Goal: Information Seeking & Learning: Learn about a topic

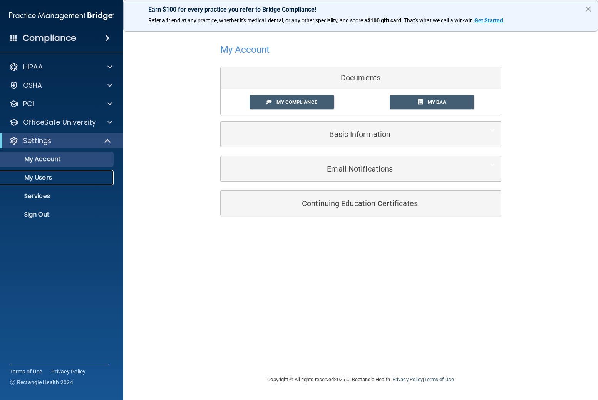
click at [54, 182] on link "My Users" at bounding box center [52, 177] width 121 height 15
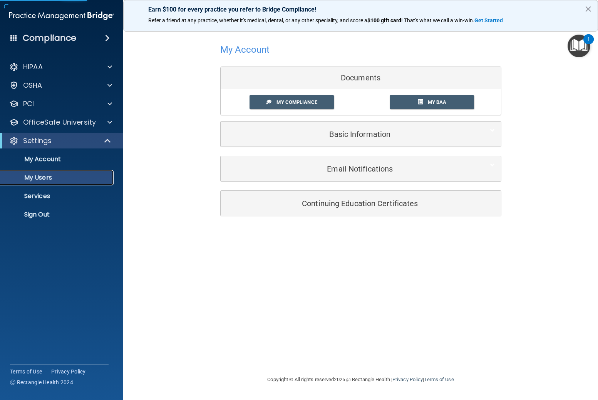
select select "20"
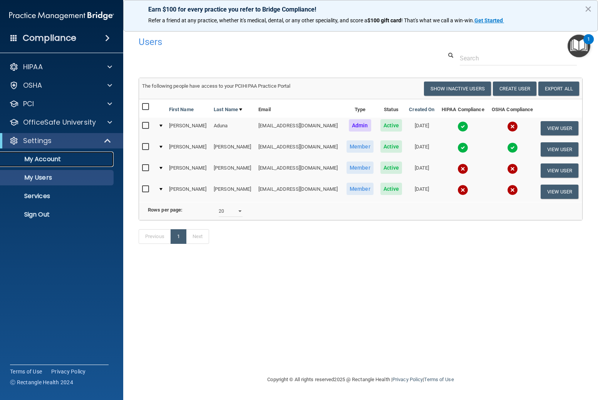
click at [48, 161] on p "My Account" at bounding box center [57, 159] width 105 height 8
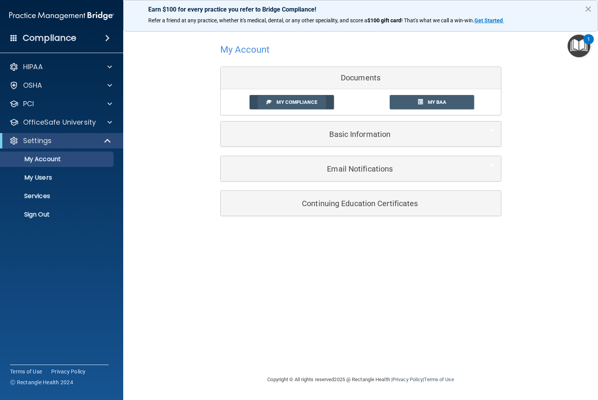
click at [279, 104] on span "My Compliance" at bounding box center [296, 102] width 40 height 6
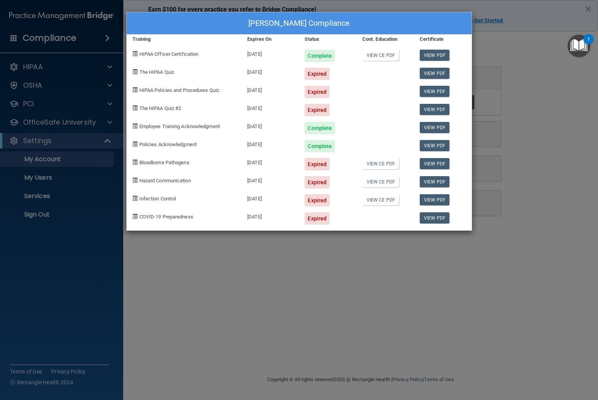
drag, startPoint x: 317, startPoint y: 73, endPoint x: 285, endPoint y: 75, distance: 31.6
click at [316, 73] on div "Expired" at bounding box center [316, 74] width 25 height 12
click at [154, 74] on span "The HIPAA Quiz" at bounding box center [156, 72] width 35 height 6
click at [134, 73] on span at bounding box center [134, 71] width 5 height 5
click at [559, 110] on div "[PERSON_NAME] Compliance Training Expires On Status Cont. Education Certificate…" at bounding box center [299, 200] width 598 height 400
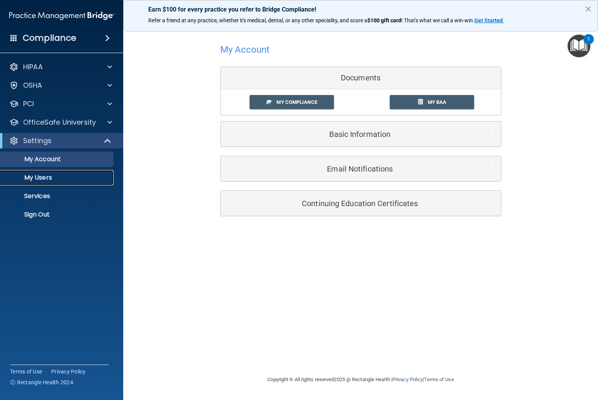
click at [45, 176] on p "My Users" at bounding box center [57, 178] width 105 height 8
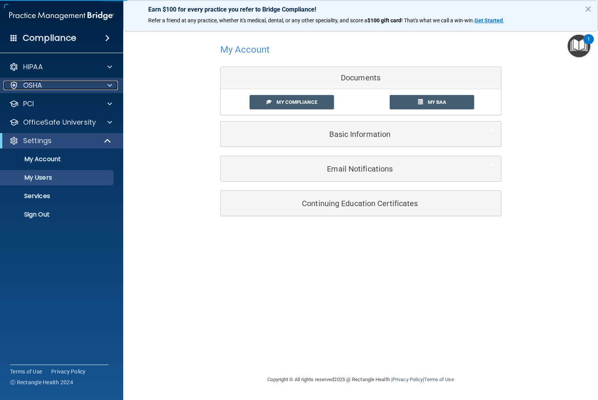
select select "20"
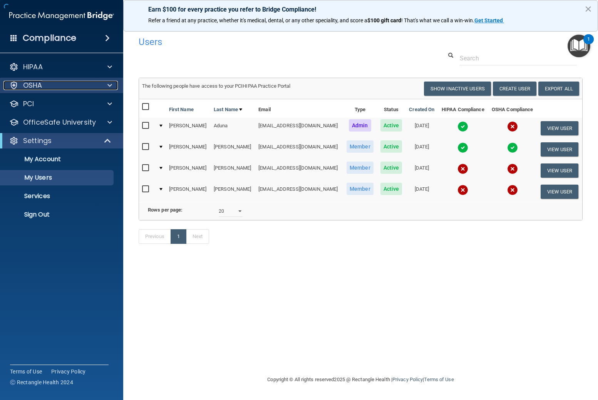
click at [58, 81] on div "OSHA" at bounding box center [50, 85] width 95 height 9
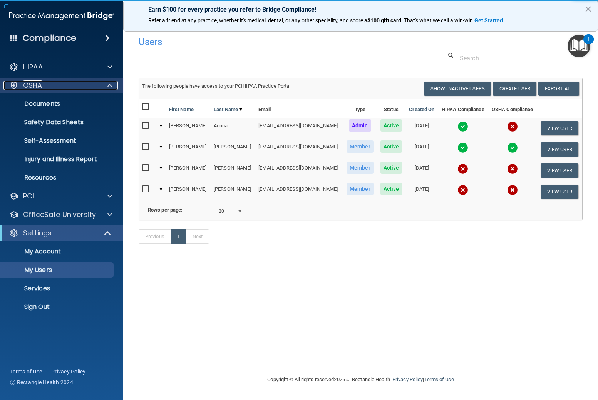
click at [58, 81] on div "OSHA" at bounding box center [50, 85] width 95 height 9
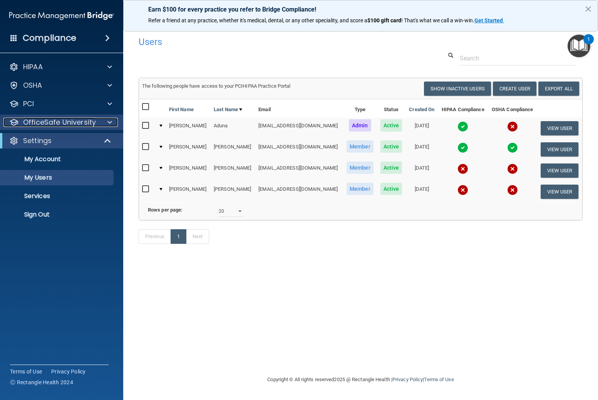
click at [52, 126] on p "OfficeSafe University" at bounding box center [59, 122] width 73 height 9
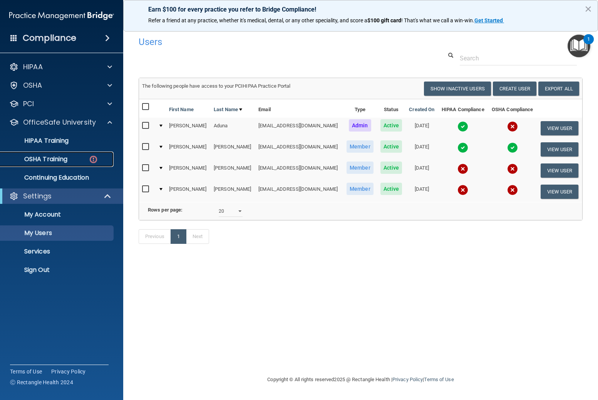
click at [51, 161] on p "OSHA Training" at bounding box center [36, 159] width 62 height 8
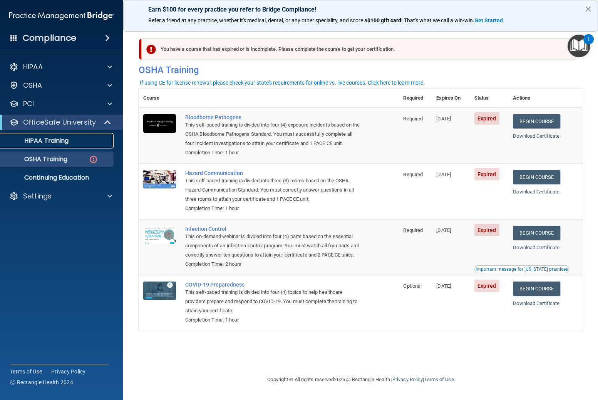
click at [50, 142] on p "HIPAA Training" at bounding box center [37, 141] width 64 height 8
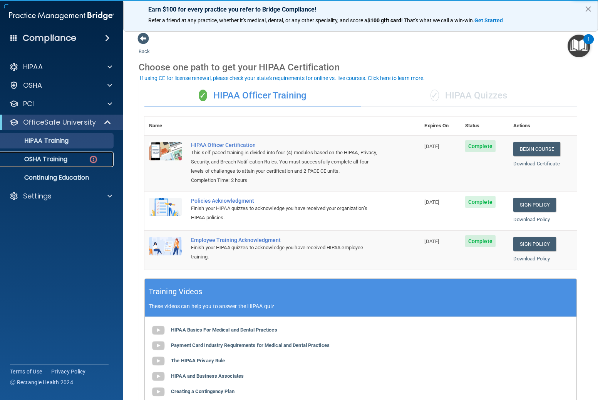
click at [47, 159] on p "OSHA Training" at bounding box center [36, 159] width 62 height 8
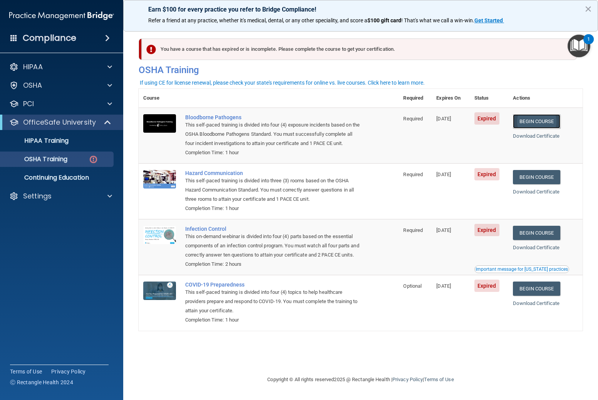
click at [544, 122] on link "Begin Course" at bounding box center [536, 121] width 47 height 14
